Goal: Task Accomplishment & Management: Complete application form

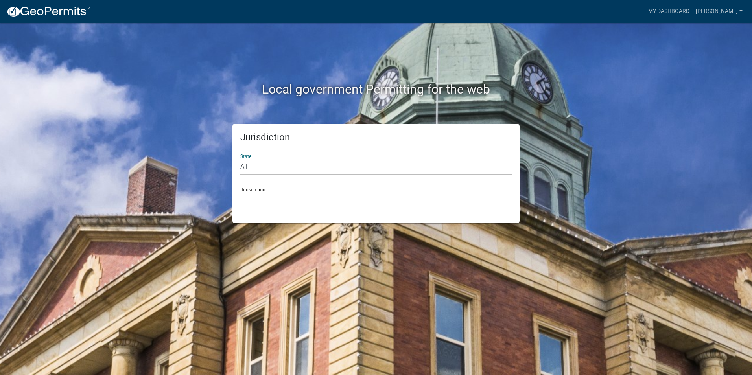
click at [281, 163] on select "All [US_STATE] [US_STATE] [US_STATE] [US_STATE] [US_STATE] [US_STATE] [US_STATE…" at bounding box center [375, 167] width 271 height 16
select select "[US_STATE]"
click at [240, 159] on select "All [US_STATE] [US_STATE] [US_STATE] [US_STATE] [US_STATE] [US_STATE] [US_STATE…" at bounding box center [375, 167] width 271 height 16
click at [269, 190] on div "Jurisdiction City of [GEOGRAPHIC_DATA], [US_STATE] City of [GEOGRAPHIC_DATA], […" at bounding box center [375, 194] width 271 height 27
click at [271, 202] on select "City of [GEOGRAPHIC_DATA], [US_STATE] City of [GEOGRAPHIC_DATA], [US_STATE] Cit…" at bounding box center [375, 200] width 271 height 16
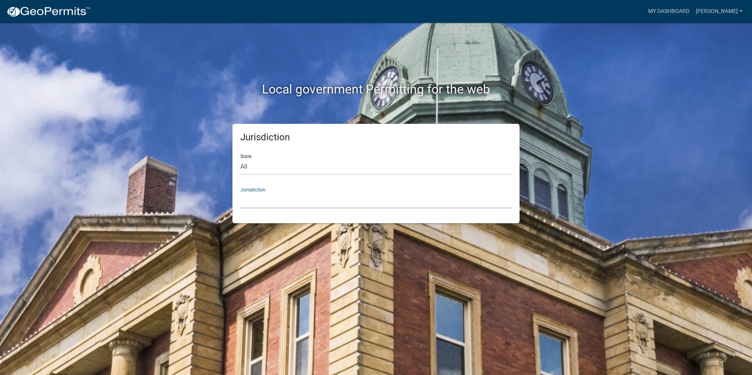
click at [252, 202] on select "City of [GEOGRAPHIC_DATA], [US_STATE] City of [GEOGRAPHIC_DATA], [US_STATE] Cit…" at bounding box center [375, 200] width 271 height 16
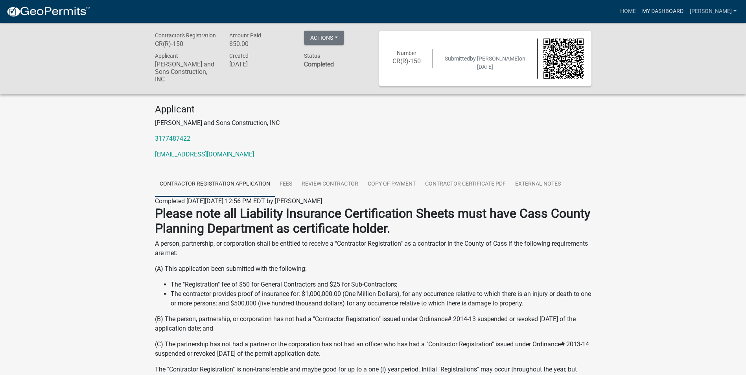
click at [683, 12] on link "My Dashboard" at bounding box center [663, 11] width 48 height 15
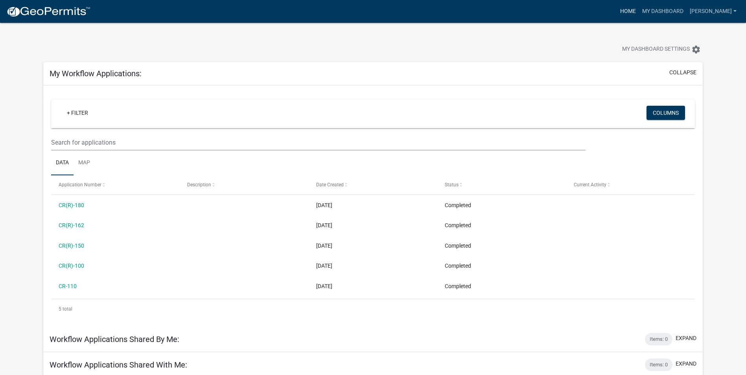
click at [639, 9] on link "Home" at bounding box center [628, 11] width 22 height 15
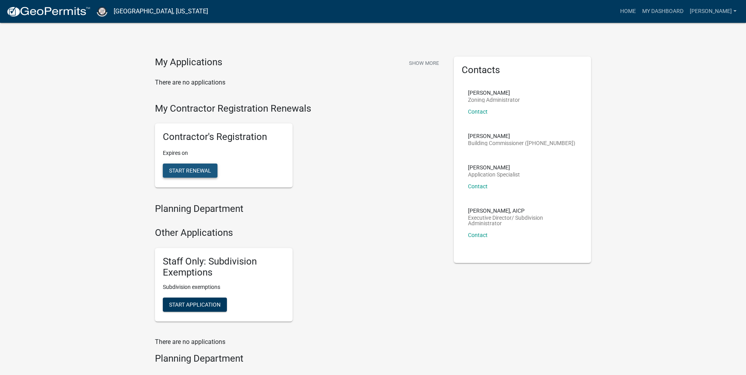
click at [190, 169] on span "Start Renewal" at bounding box center [190, 171] width 42 height 6
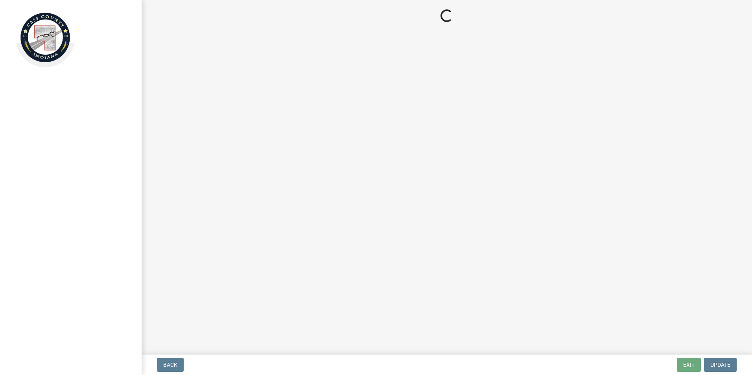
select select "IN"
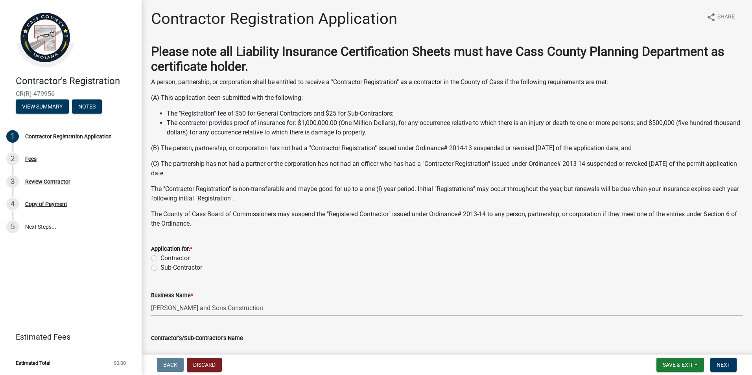
drag, startPoint x: 155, startPoint y: 258, endPoint x: 181, endPoint y: 277, distance: 32.5
click at [160, 259] on label "Contractor" at bounding box center [174, 258] width 29 height 9
click at [160, 259] on input "Contractor" at bounding box center [162, 256] width 5 height 5
radio input "true"
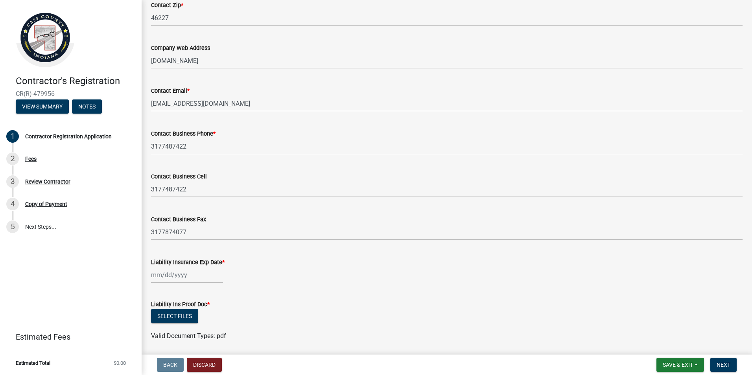
scroll to position [585, 0]
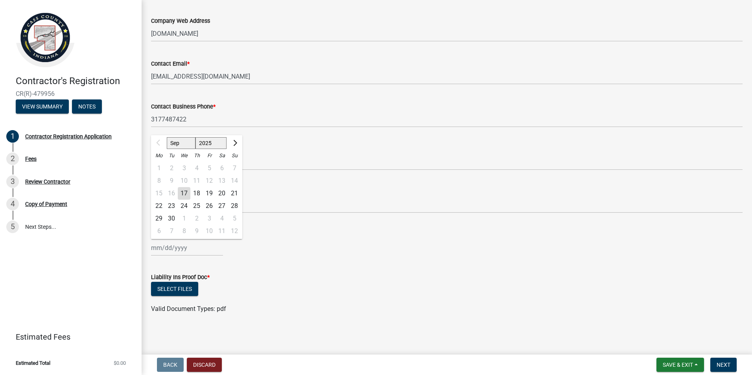
click at [175, 250] on div "Sep Oct Nov Dec 2025 2026 2027 2028 2029 2030 2031 2032 2033 2034 2035 2036 203…" at bounding box center [187, 248] width 72 height 16
click at [213, 143] on select "2025 2026 2027 2028 2029 2030 2031 2032 2033 2034 2035 2036 2037 2038 2039 2040…" at bounding box center [210, 143] width 31 height 12
select select "2026"
click at [195, 137] on select "2025 2026 2027 2028 2029 2030 2031 2032 2033 2034 2035 2036 2037 2038 2039 2040…" at bounding box center [210, 143] width 31 height 12
click at [184, 167] on div "2" at bounding box center [184, 168] width 13 height 13
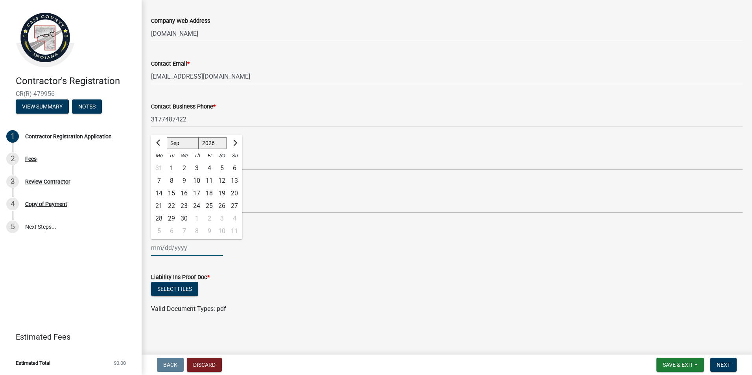
type input "09/02/2026"
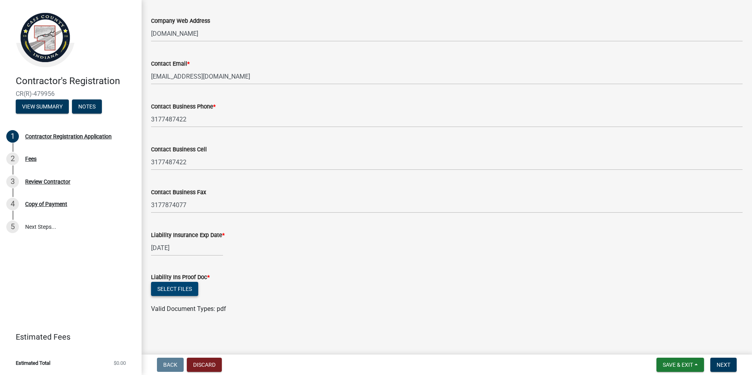
click at [171, 289] on button "Select files" at bounding box center [174, 289] width 47 height 14
click at [208, 367] on button "Discard" at bounding box center [204, 365] width 35 height 14
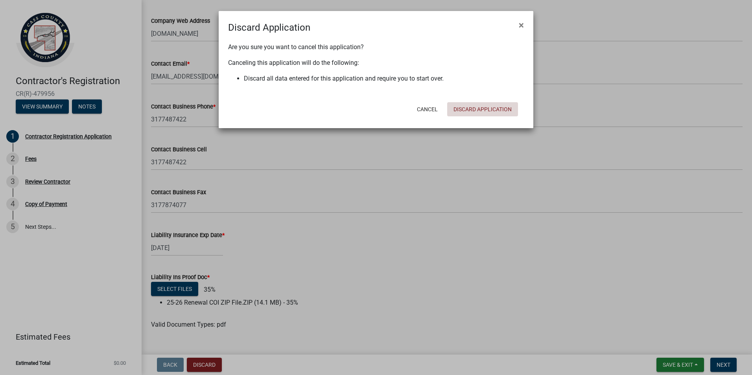
click at [470, 107] on button "Discard Application" at bounding box center [482, 109] width 71 height 14
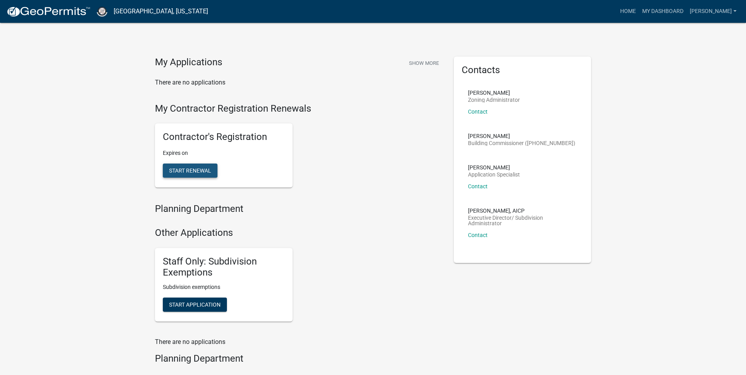
click at [177, 172] on span "Start Renewal" at bounding box center [190, 171] width 42 height 6
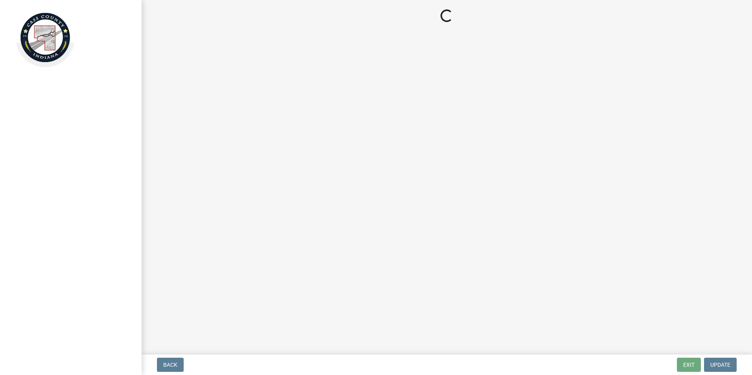
select select "IN"
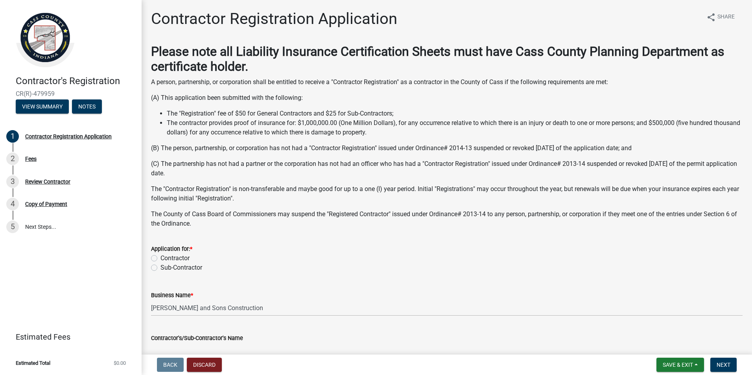
drag, startPoint x: 153, startPoint y: 258, endPoint x: 171, endPoint y: 262, distance: 18.0
click at [160, 258] on label "Contractor" at bounding box center [174, 258] width 29 height 9
click at [160, 258] on input "Contractor" at bounding box center [162, 256] width 5 height 5
radio input "true"
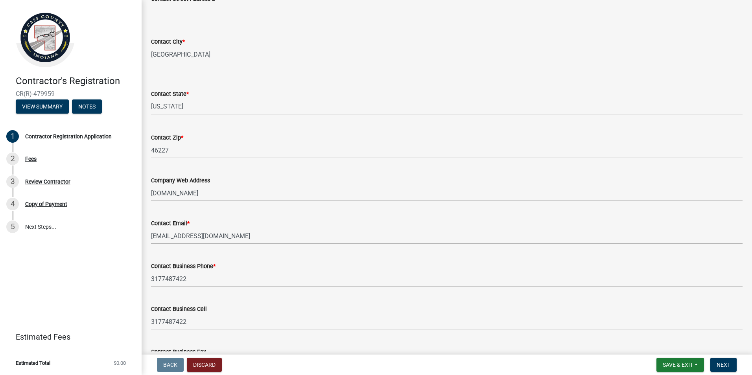
scroll to position [551, 0]
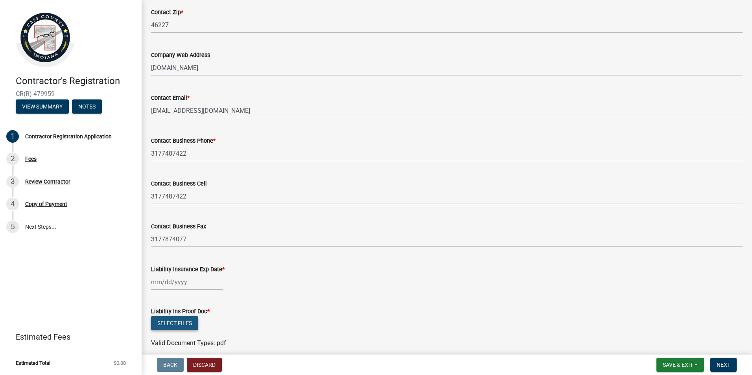
click at [179, 323] on button "Select files" at bounding box center [174, 323] width 47 height 14
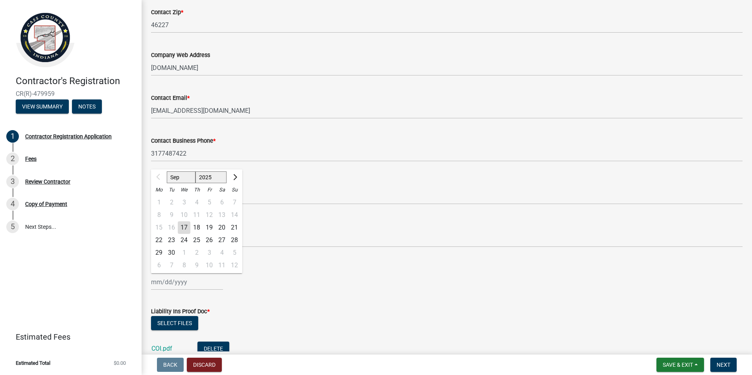
click at [176, 281] on div "Sep Oct Nov Dec 2025 2026 2027 2028 2029 2030 2031 2032 2033 2034 2035 2036 203…" at bounding box center [187, 282] width 72 height 16
click at [218, 173] on select "2025 2026 2027 2028 2029 2030 2031 2032 2033 2034 2035 2036 2037 2038 2039 2040…" at bounding box center [210, 177] width 31 height 12
select select "2026"
click at [195, 171] on select "2025 2026 2027 2028 2029 2030 2031 2032 2033 2034 2035 2036 2037 2038 2039 2040…" at bounding box center [210, 177] width 31 height 12
click at [180, 202] on div "2" at bounding box center [184, 202] width 13 height 13
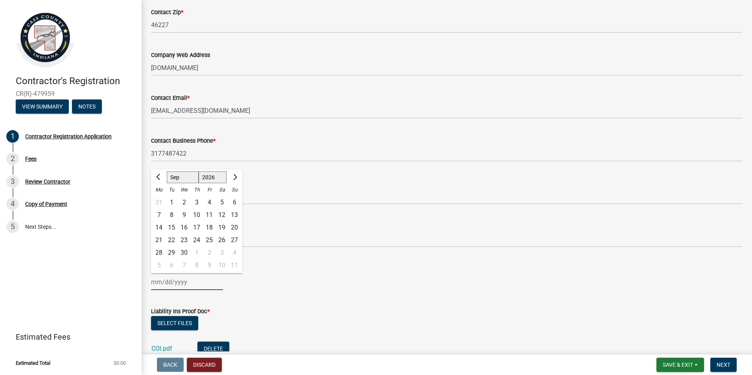
type input "09/02/2026"
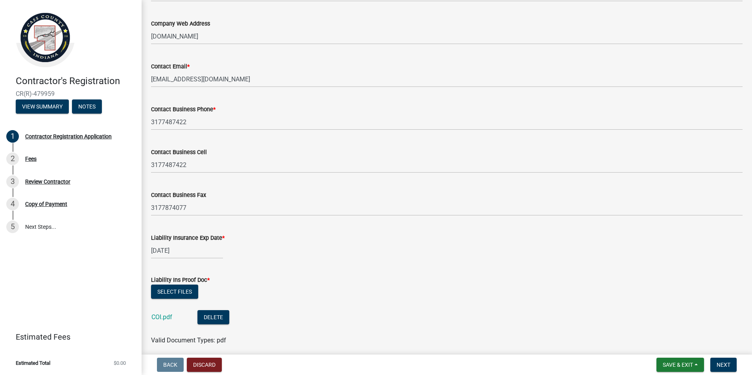
scroll to position [613, 0]
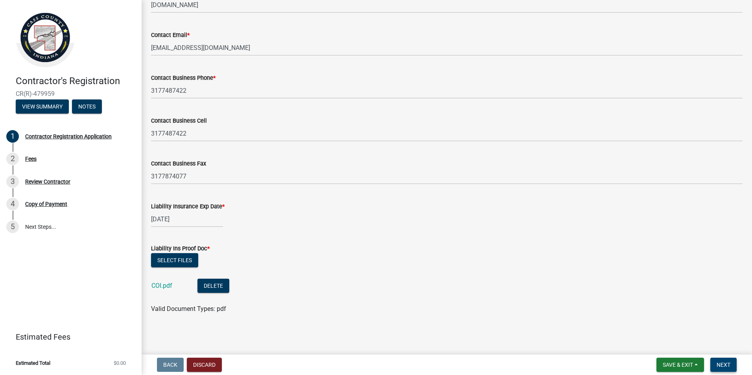
click at [723, 368] on span "Next" at bounding box center [723, 365] width 14 height 6
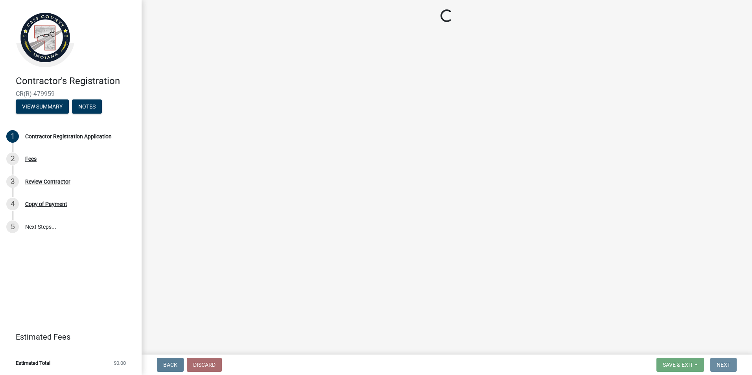
scroll to position [0, 0]
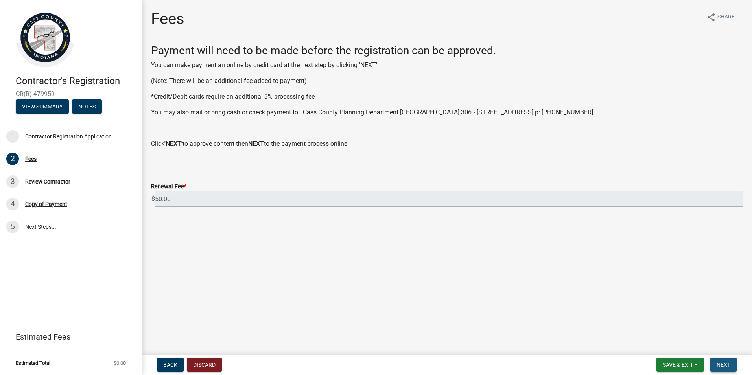
click at [727, 363] on span "Next" at bounding box center [723, 365] width 14 height 6
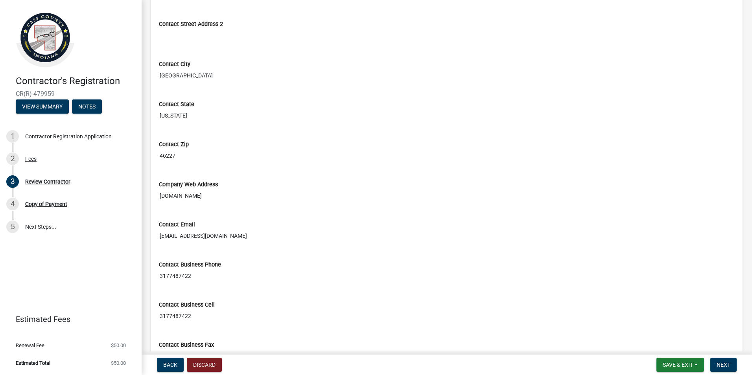
scroll to position [472, 0]
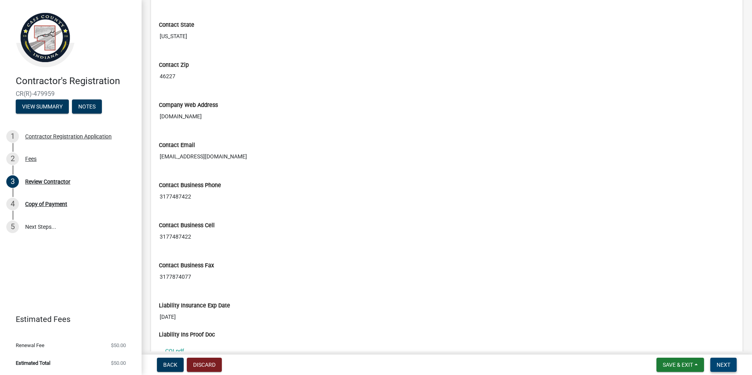
click at [729, 368] on button "Next" at bounding box center [723, 365] width 26 height 14
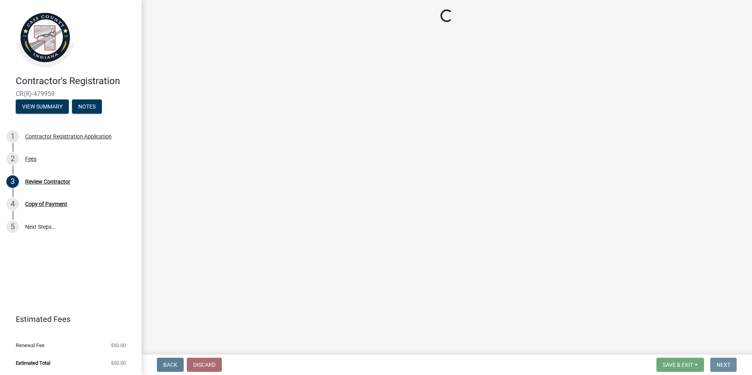
scroll to position [0, 0]
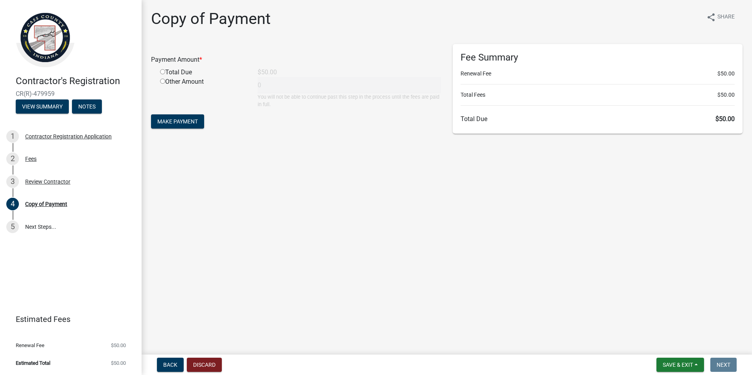
click at [162, 72] on input "radio" at bounding box center [162, 71] width 5 height 5
radio input "true"
type input "50"
click at [173, 119] on span "Make Payment" at bounding box center [177, 121] width 41 height 6
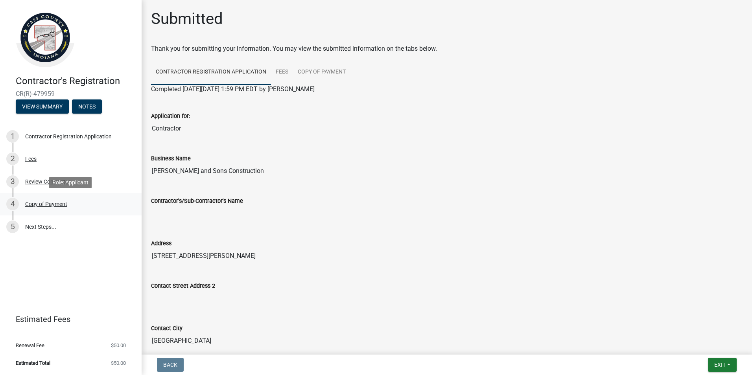
click at [39, 207] on div "Copy of Payment" at bounding box center [46, 204] width 42 height 6
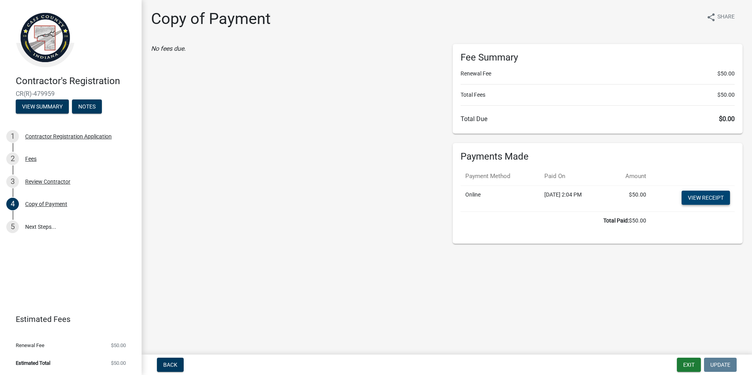
click at [709, 200] on link "View receipt" at bounding box center [705, 198] width 48 height 14
click at [38, 225] on link "5 Next Steps..." at bounding box center [71, 226] width 142 height 23
click at [51, 108] on button "View Summary" at bounding box center [42, 106] width 53 height 14
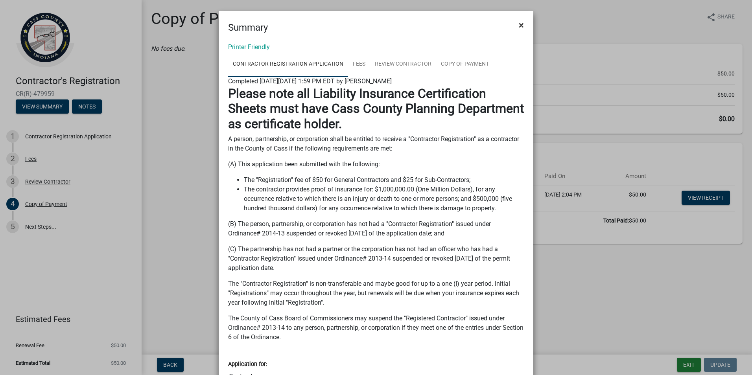
drag, startPoint x: 526, startPoint y: 23, endPoint x: 511, endPoint y: 27, distance: 15.2
click at [525, 23] on button "×" at bounding box center [521, 25] width 18 height 22
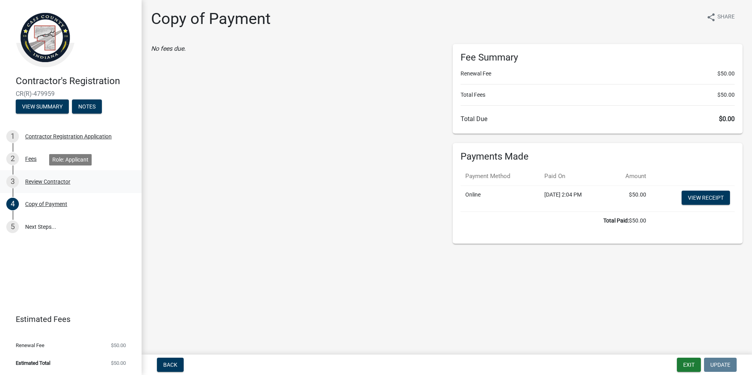
click at [44, 181] on div "Review Contractor" at bounding box center [47, 182] width 45 height 6
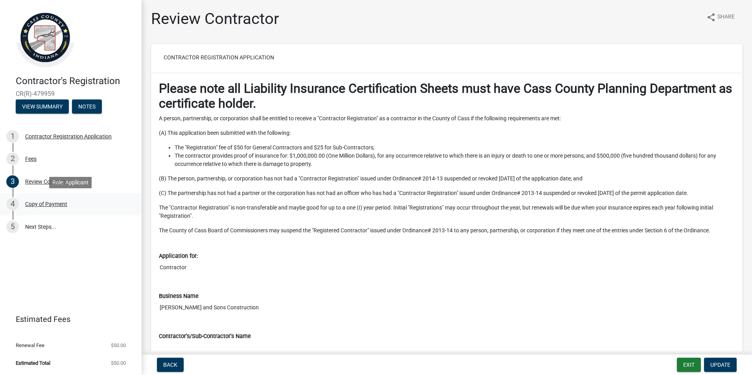
click at [48, 204] on div "Copy of Payment" at bounding box center [46, 204] width 42 height 6
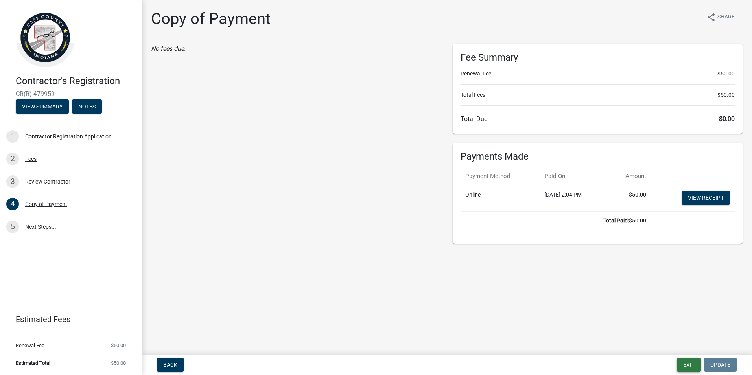
click at [689, 363] on button "Exit" at bounding box center [689, 365] width 24 height 14
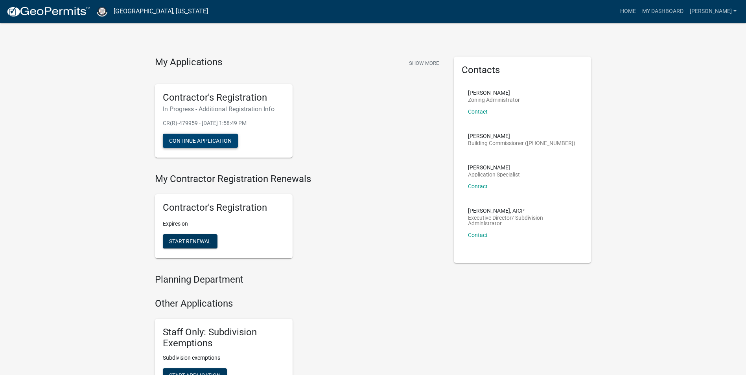
click at [198, 143] on button "Continue Application" at bounding box center [200, 141] width 75 height 14
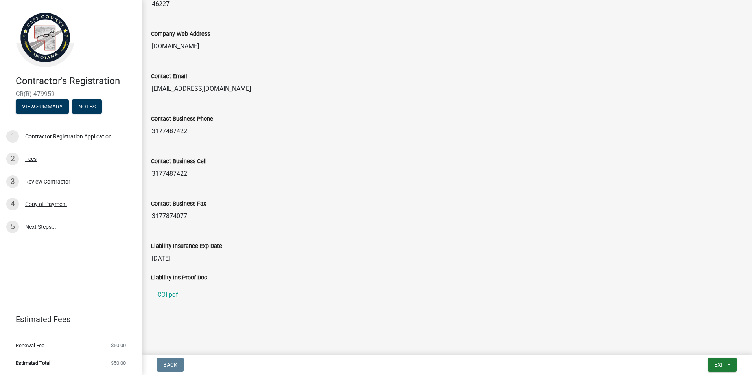
scroll to position [424, 0]
